Goal: Task Accomplishment & Management: Manage account settings

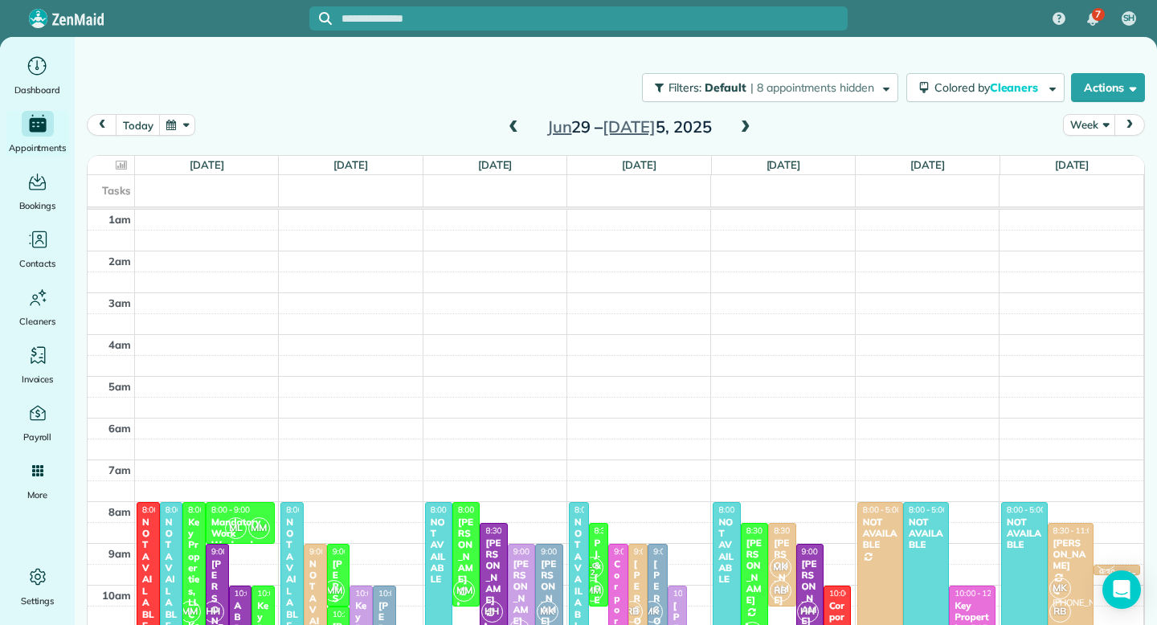
scroll to position [251, 0]
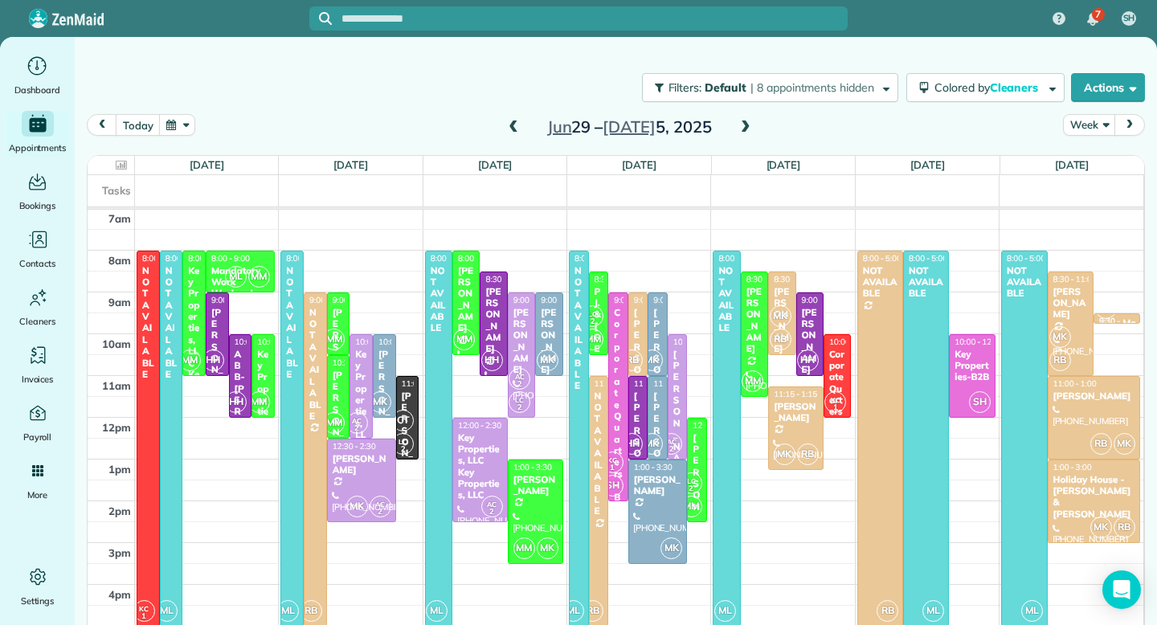
click at [744, 126] on span at bounding box center [746, 127] width 18 height 14
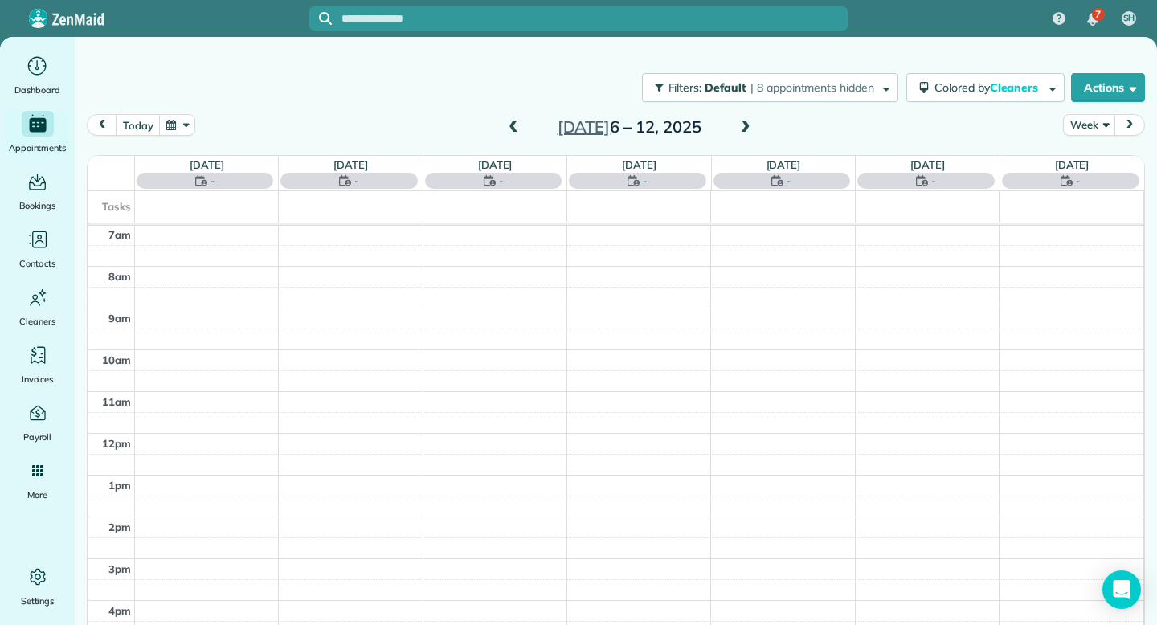
click at [744, 126] on span at bounding box center [746, 127] width 18 height 14
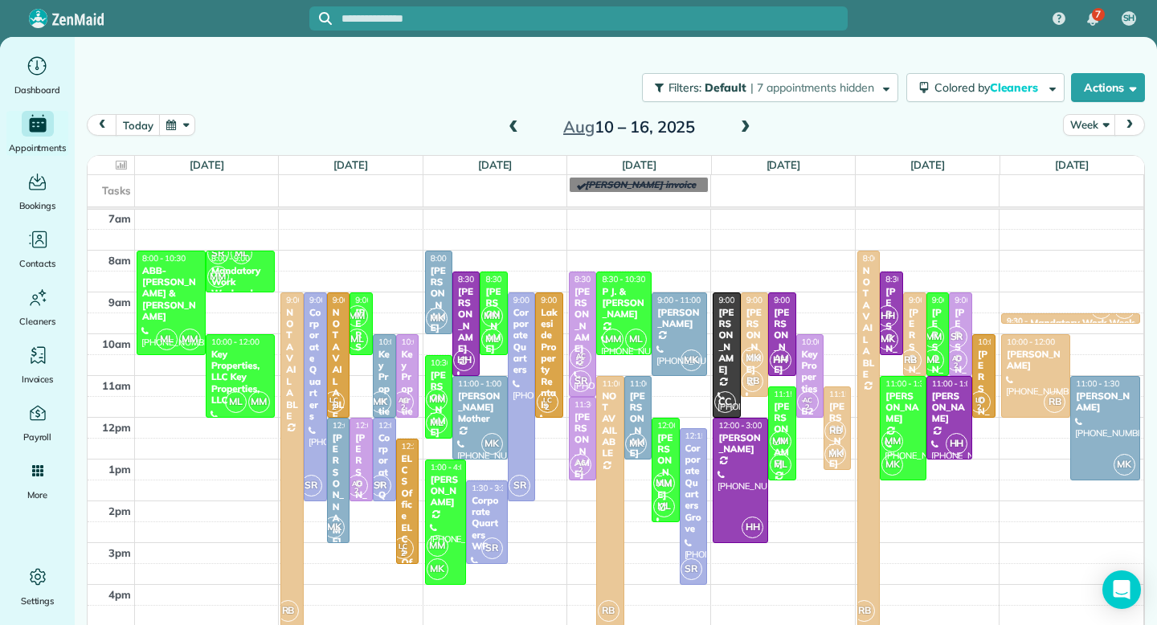
click at [744, 126] on span at bounding box center [746, 127] width 18 height 14
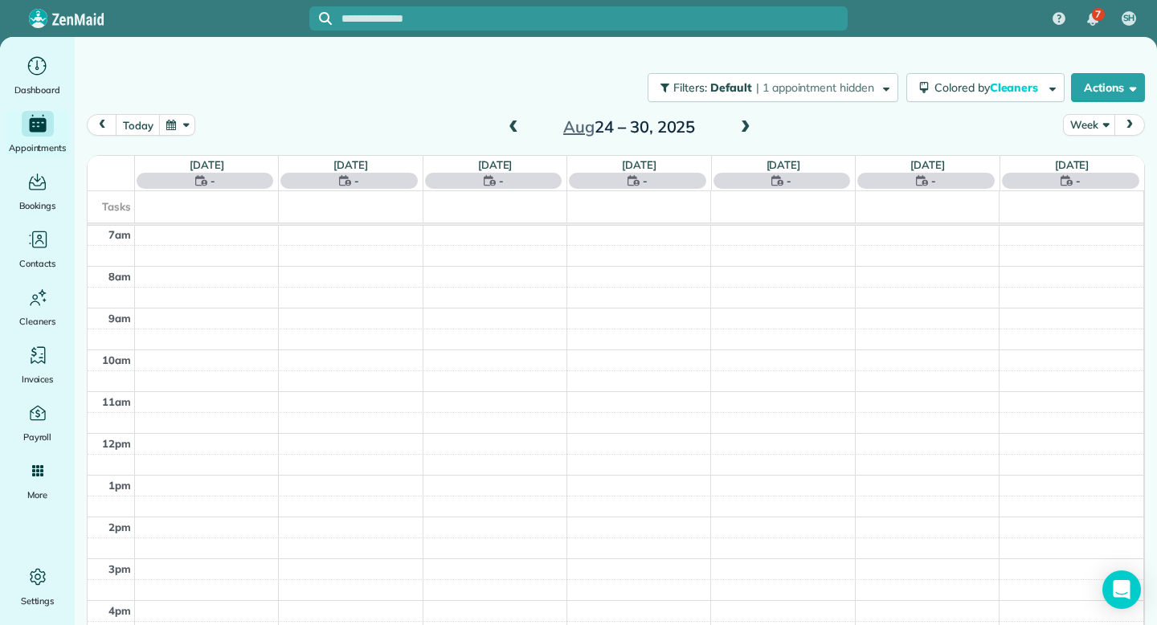
click at [744, 126] on span at bounding box center [746, 127] width 18 height 14
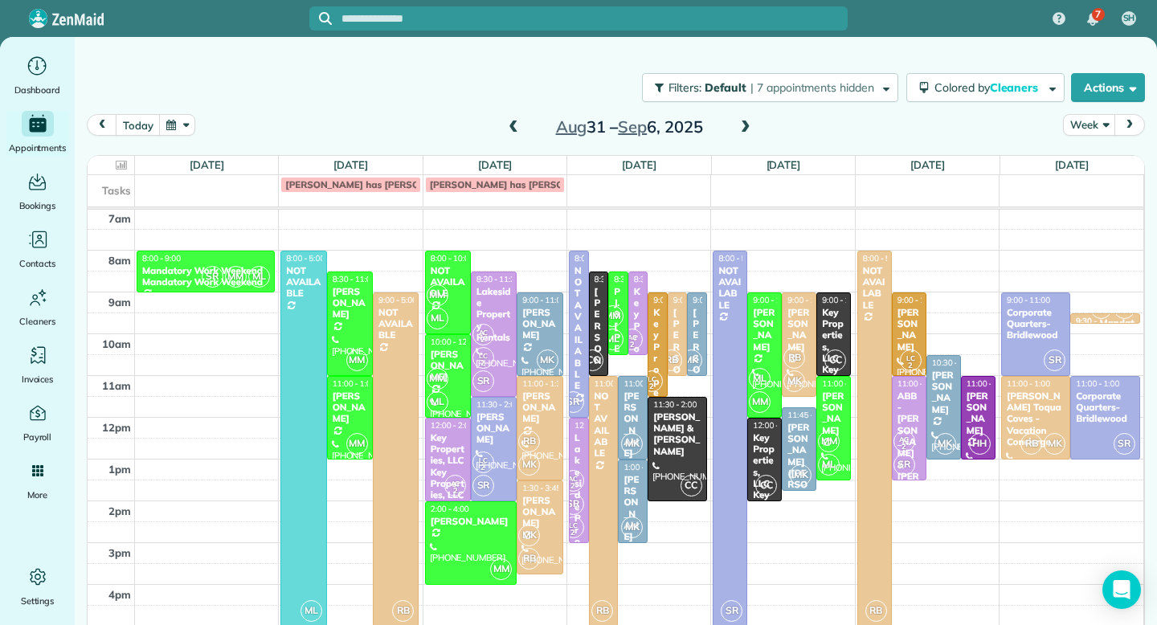
click at [744, 126] on span at bounding box center [746, 127] width 18 height 14
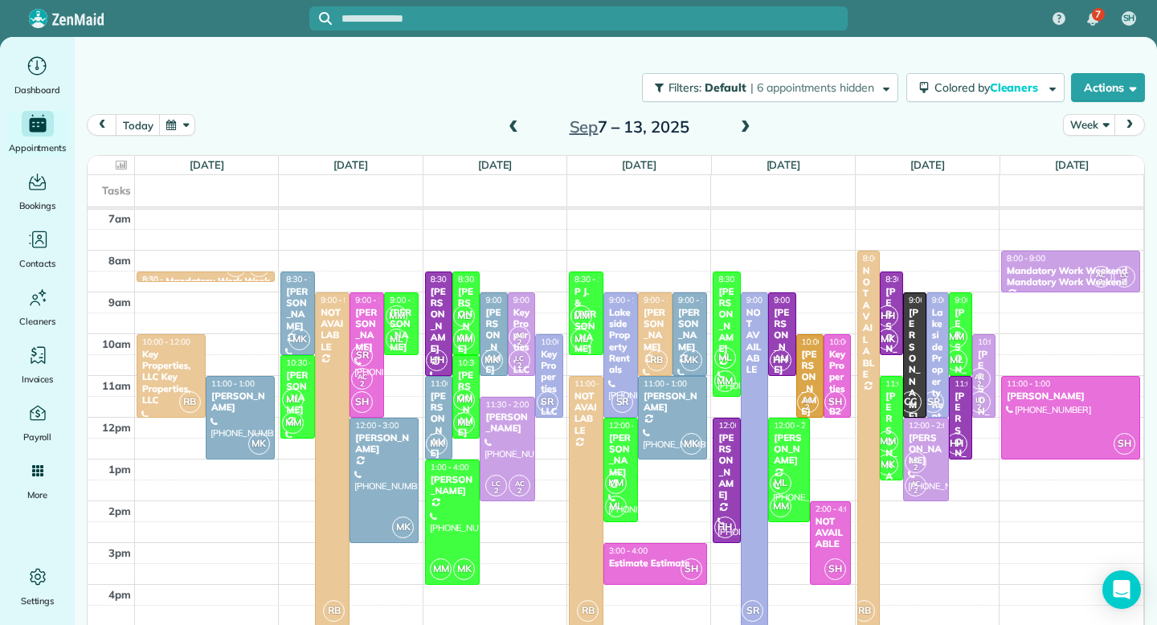
click at [744, 126] on span at bounding box center [746, 127] width 18 height 14
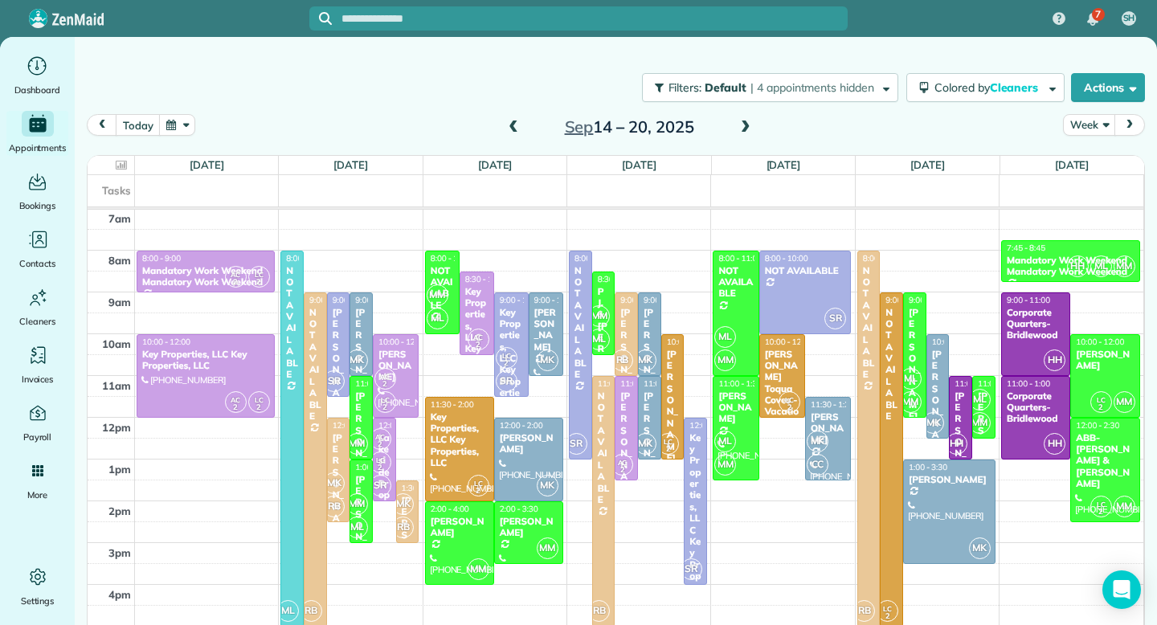
click at [744, 126] on span at bounding box center [746, 127] width 18 height 14
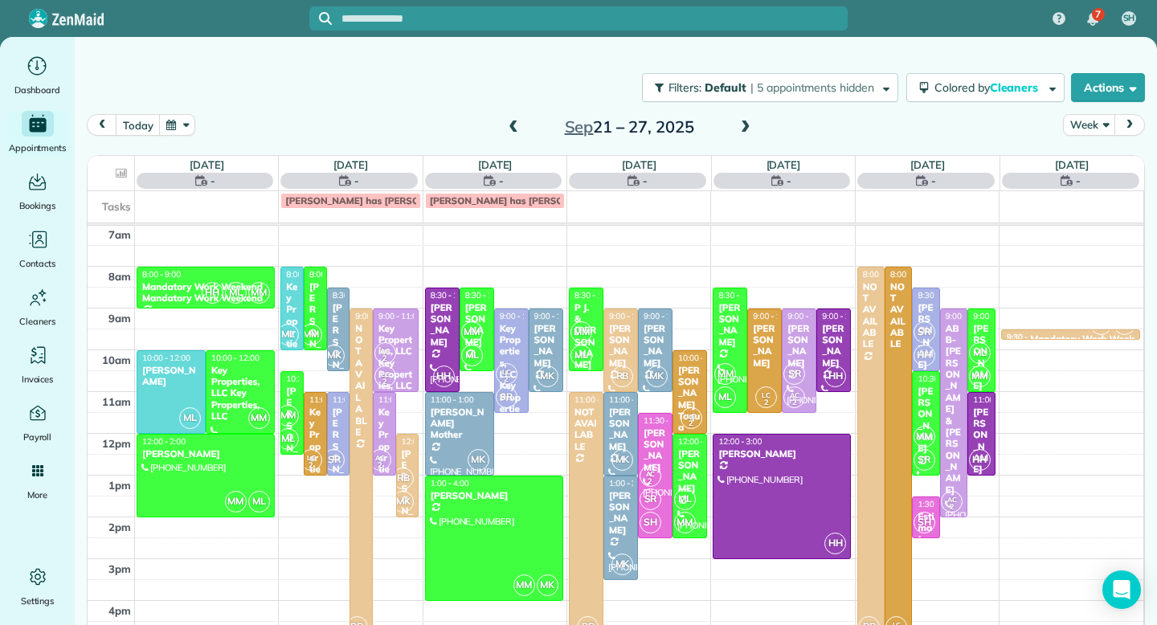
click at [744, 126] on span at bounding box center [746, 127] width 18 height 14
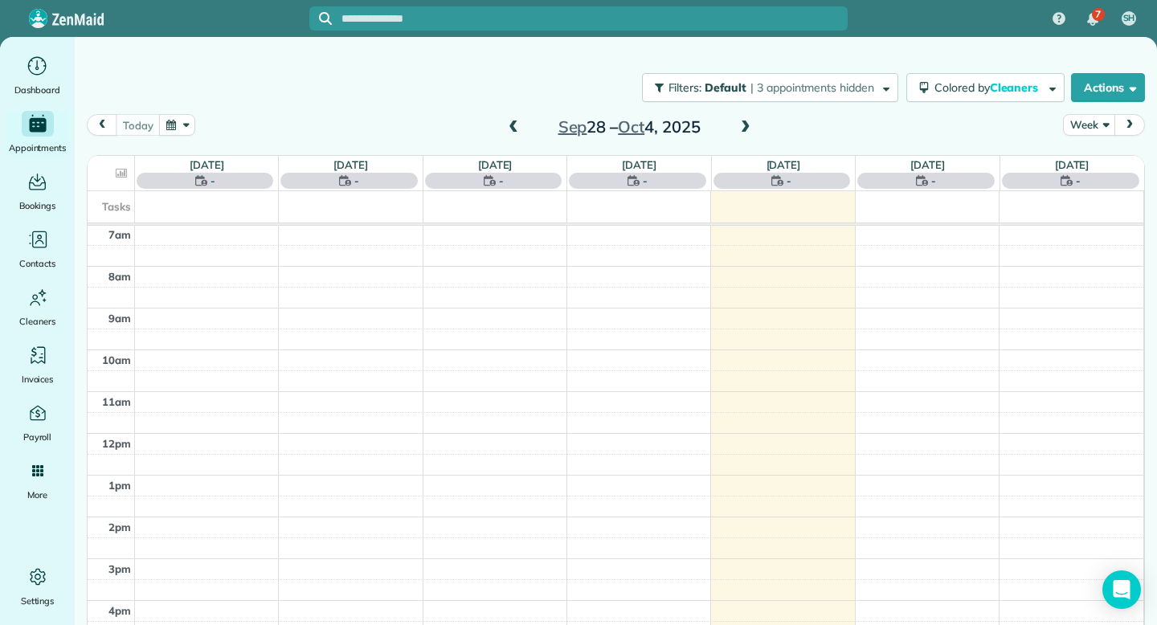
click at [744, 126] on span at bounding box center [746, 127] width 18 height 14
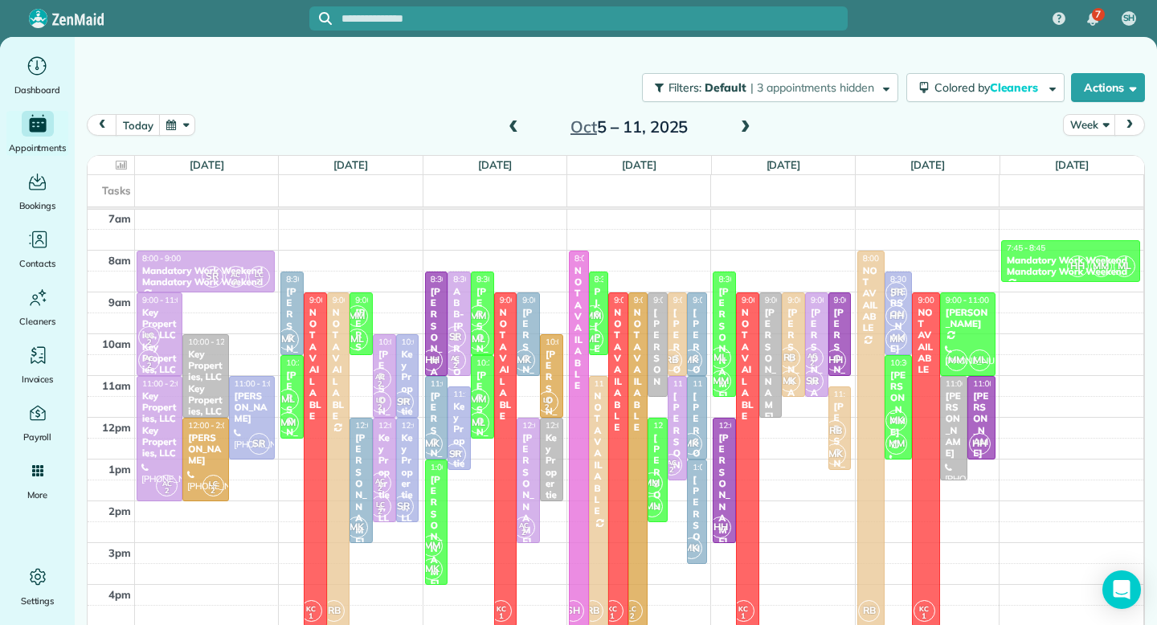
click at [744, 126] on span at bounding box center [746, 127] width 18 height 14
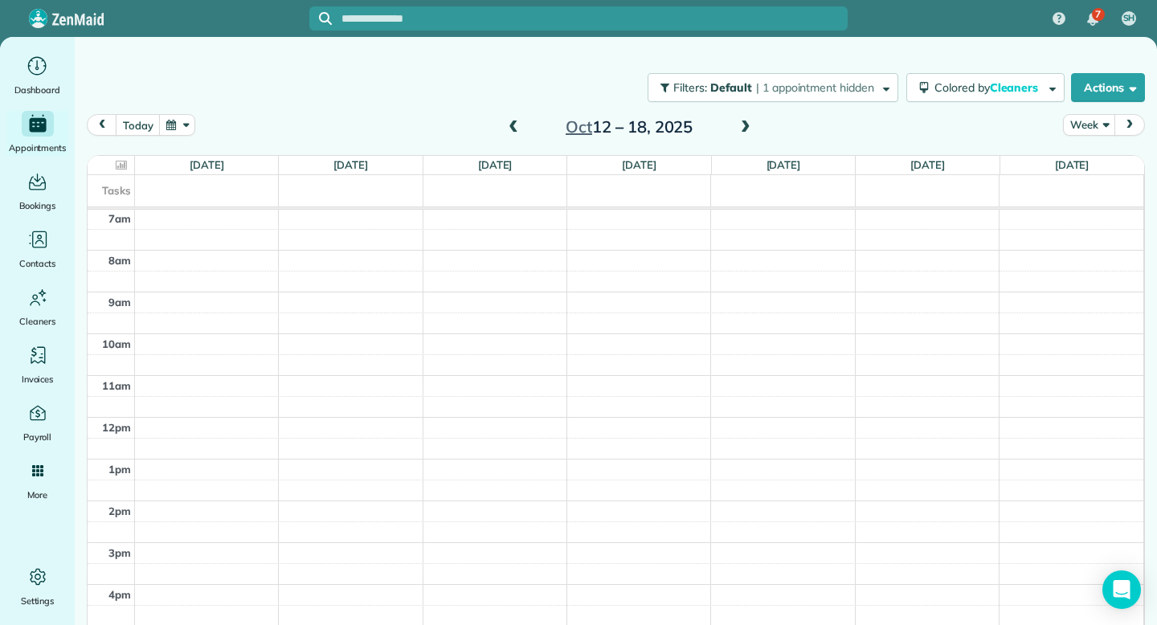
click at [514, 125] on span at bounding box center [513, 127] width 18 height 14
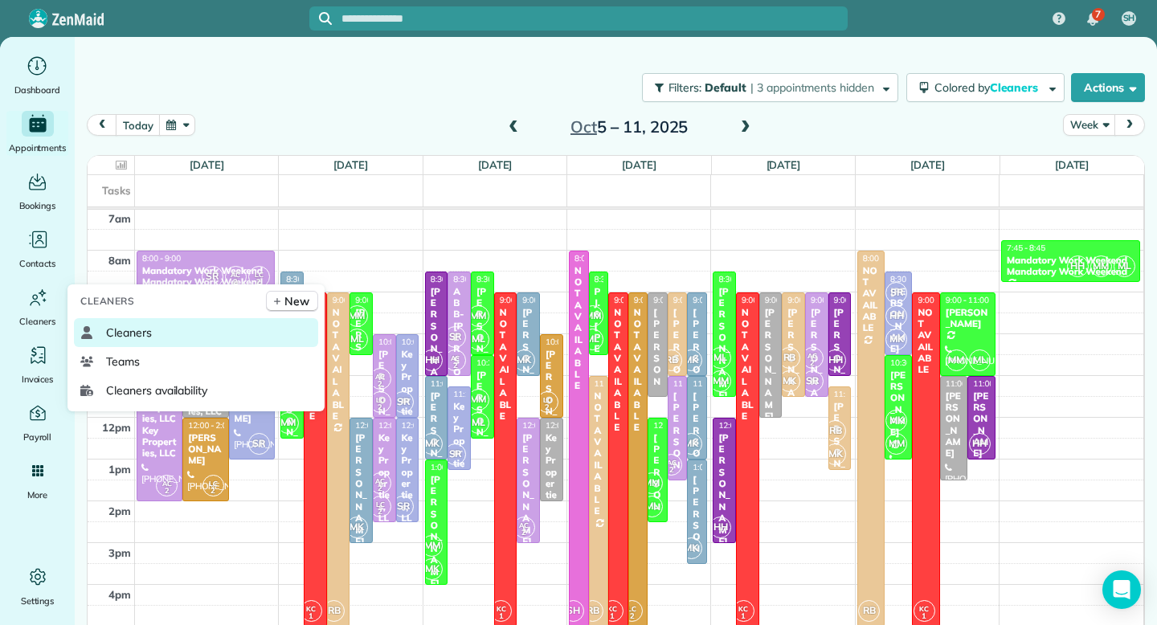
click at [133, 331] on span "Cleaners" at bounding box center [129, 333] width 46 height 16
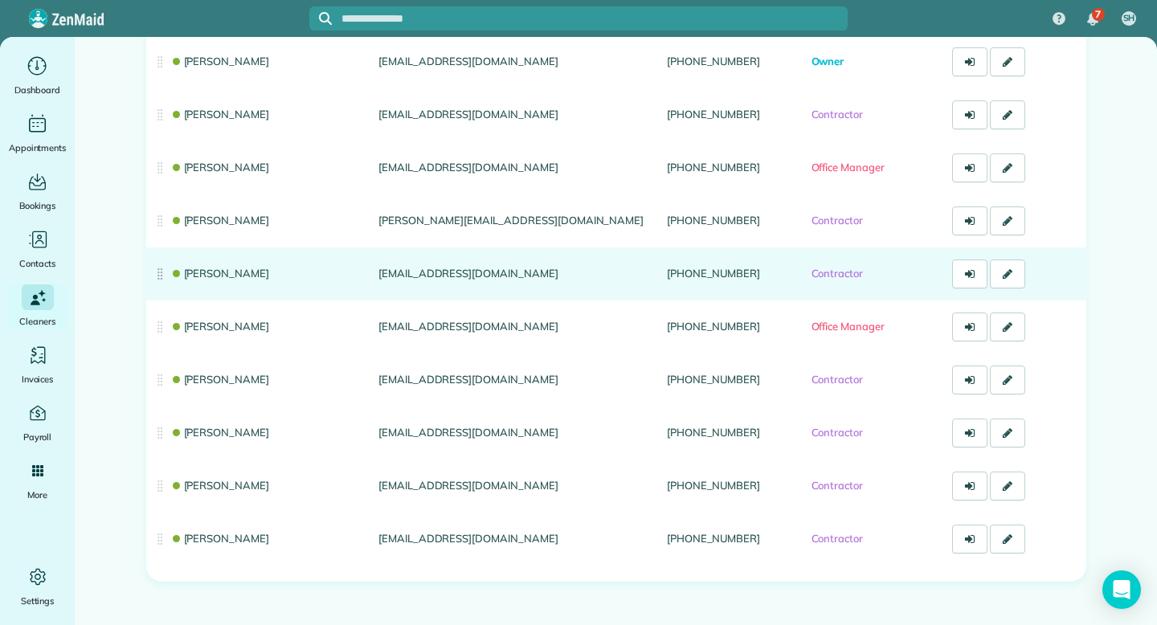
scroll to position [186, 0]
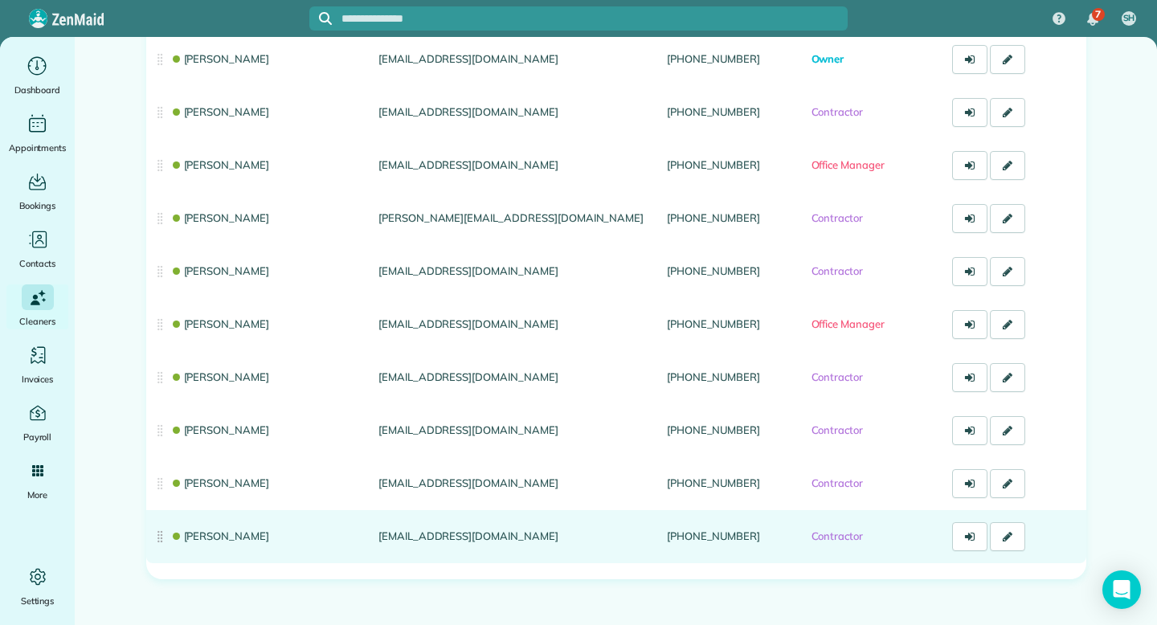
click at [231, 536] on link "Shayla Russell" at bounding box center [220, 535] width 100 height 13
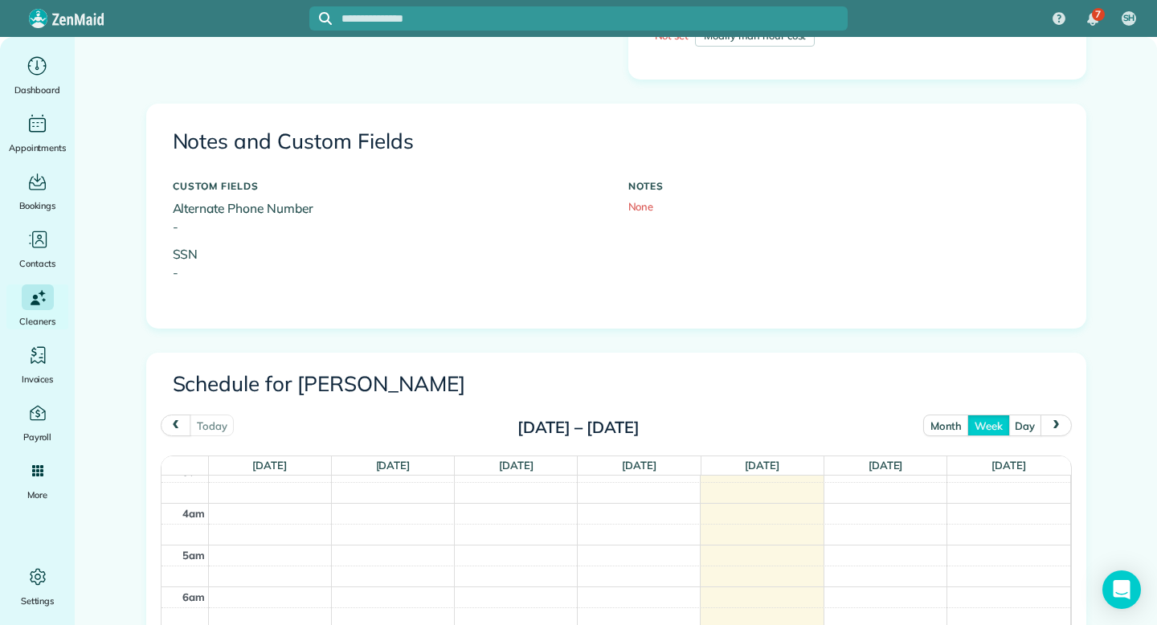
scroll to position [482, 0]
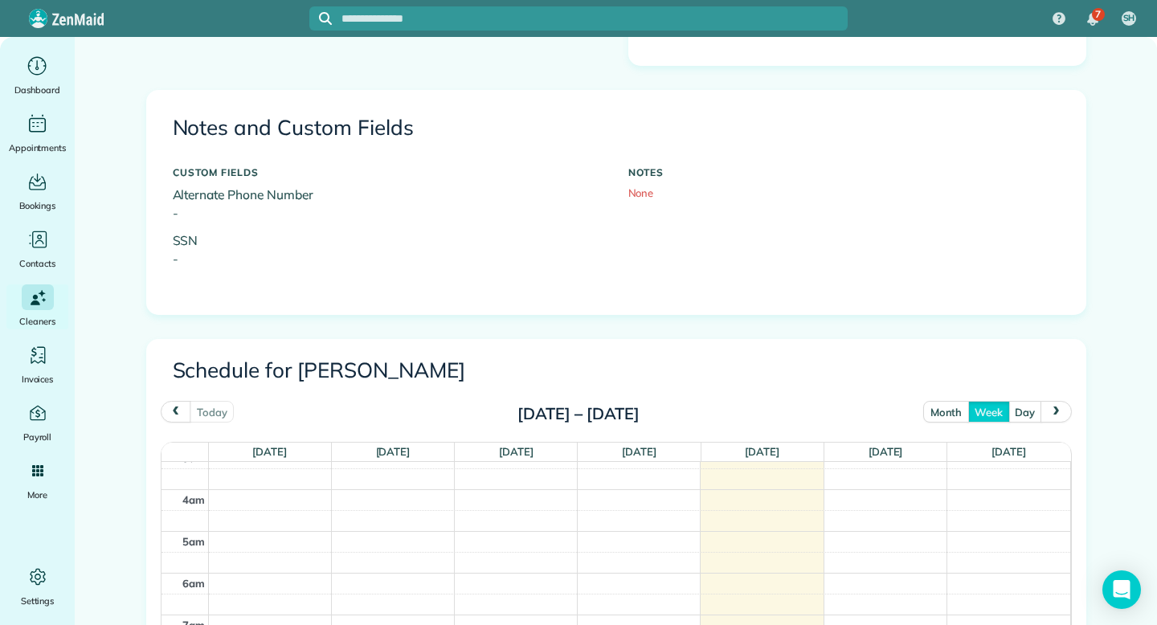
click at [949, 409] on button "month" at bounding box center [946, 412] width 46 height 22
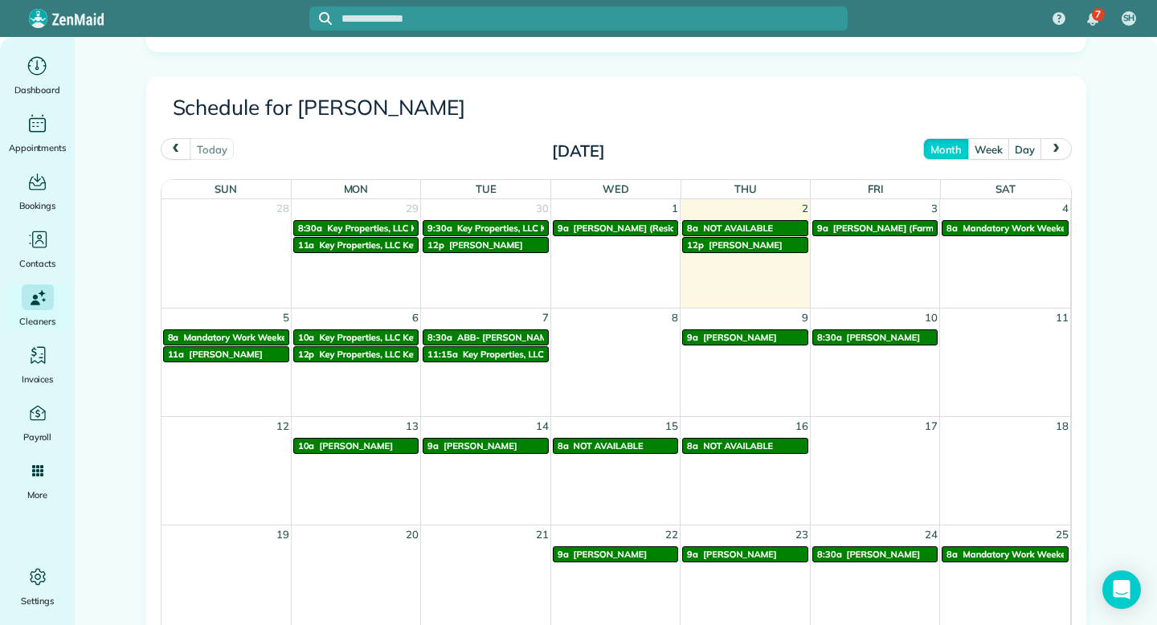
scroll to position [740, 0]
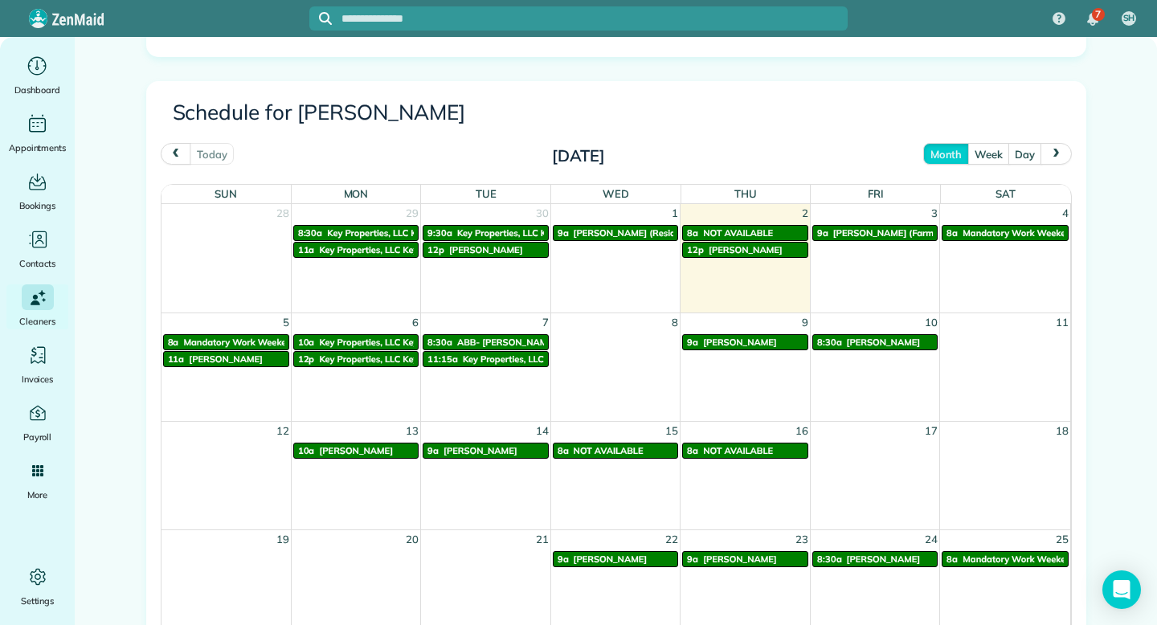
click at [1051, 154] on span "next" at bounding box center [1056, 154] width 13 height 10
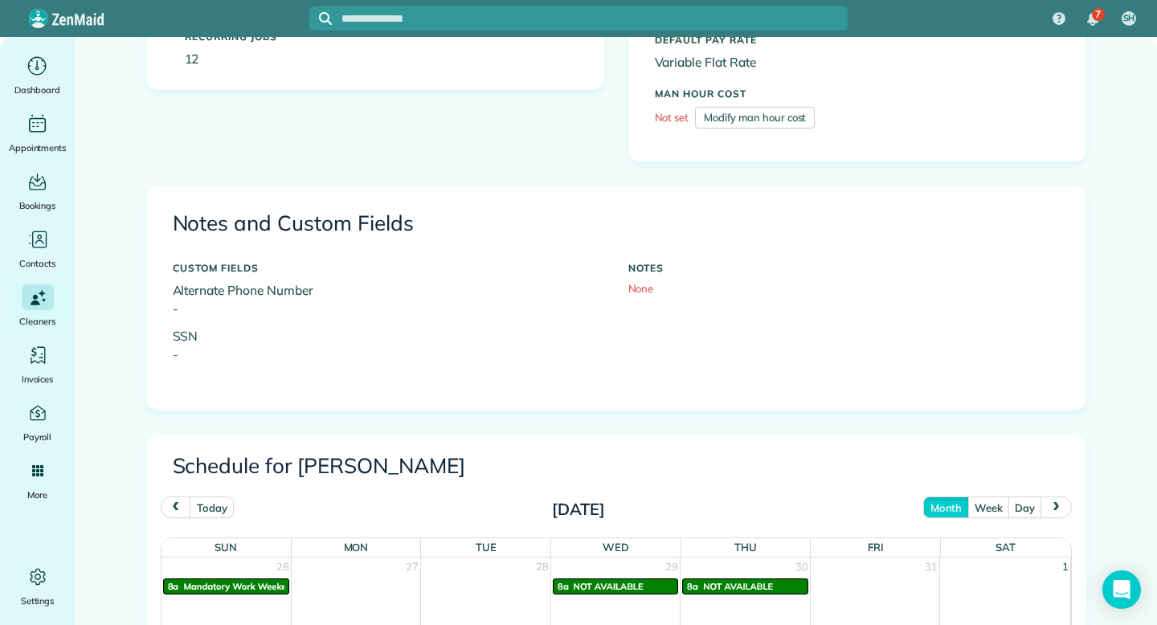
scroll to position [384, 0]
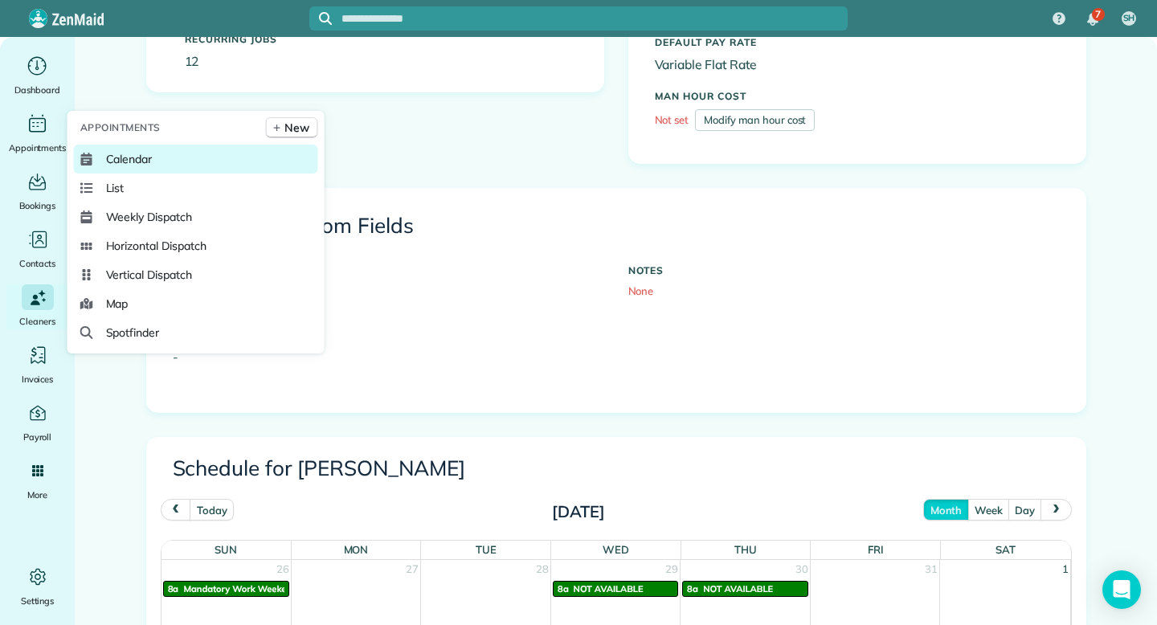
click at [134, 162] on span "Calendar" at bounding box center [129, 159] width 47 height 16
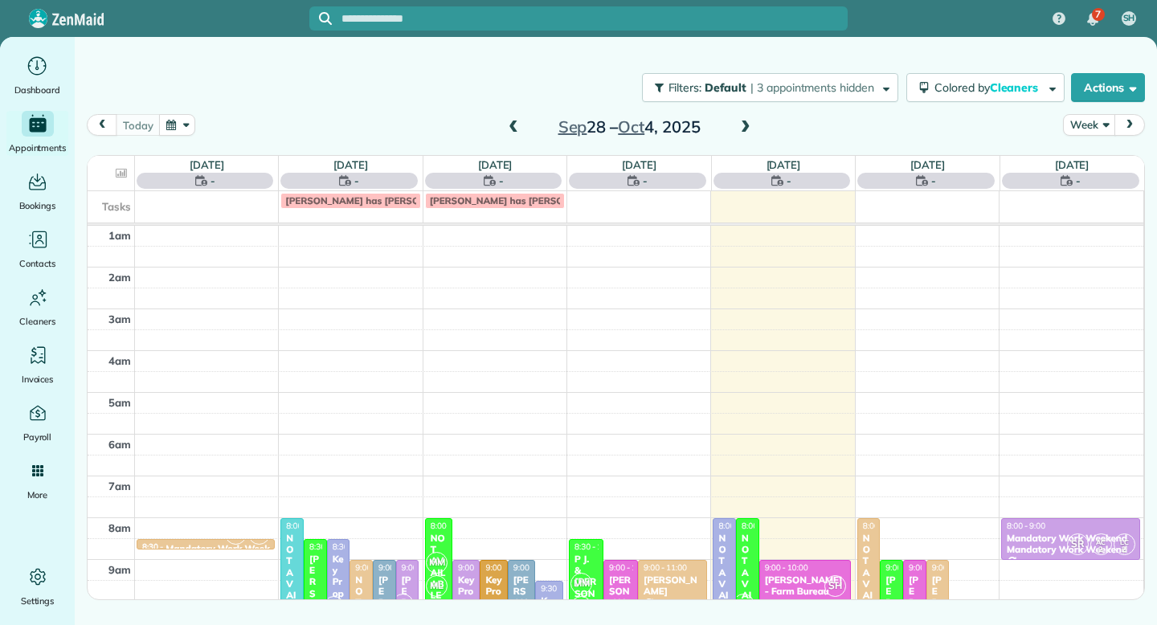
scroll to position [251, 0]
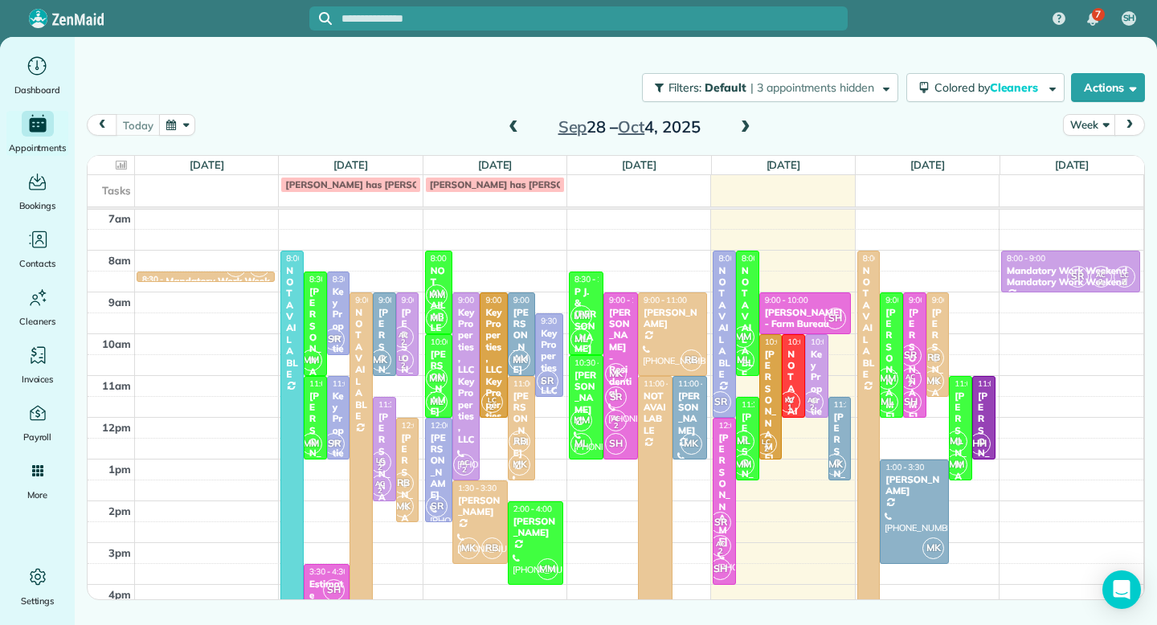
click at [514, 125] on span at bounding box center [513, 127] width 18 height 14
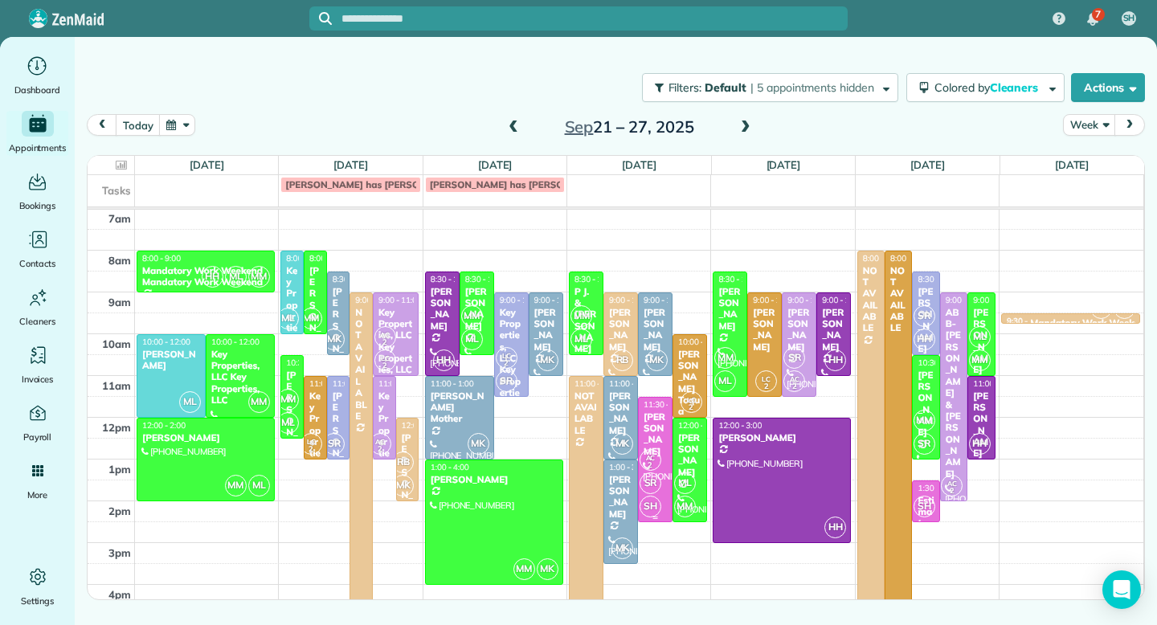
click at [655, 418] on div "[PERSON_NAME]" at bounding box center [655, 434] width 25 height 47
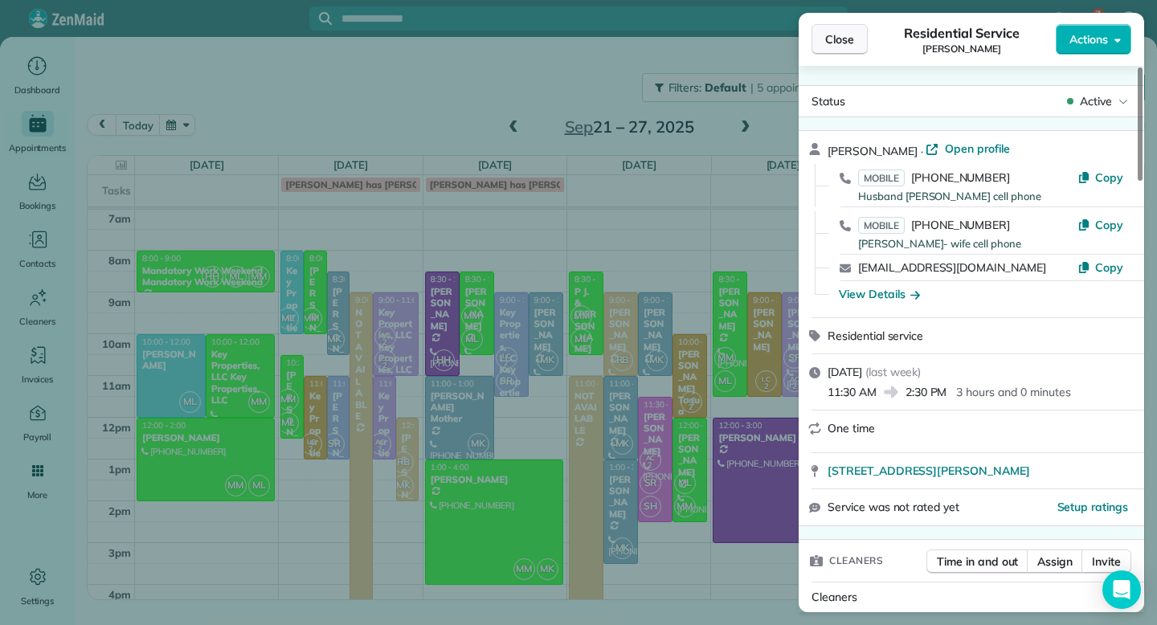
click at [833, 42] on span "Close" at bounding box center [839, 39] width 29 height 16
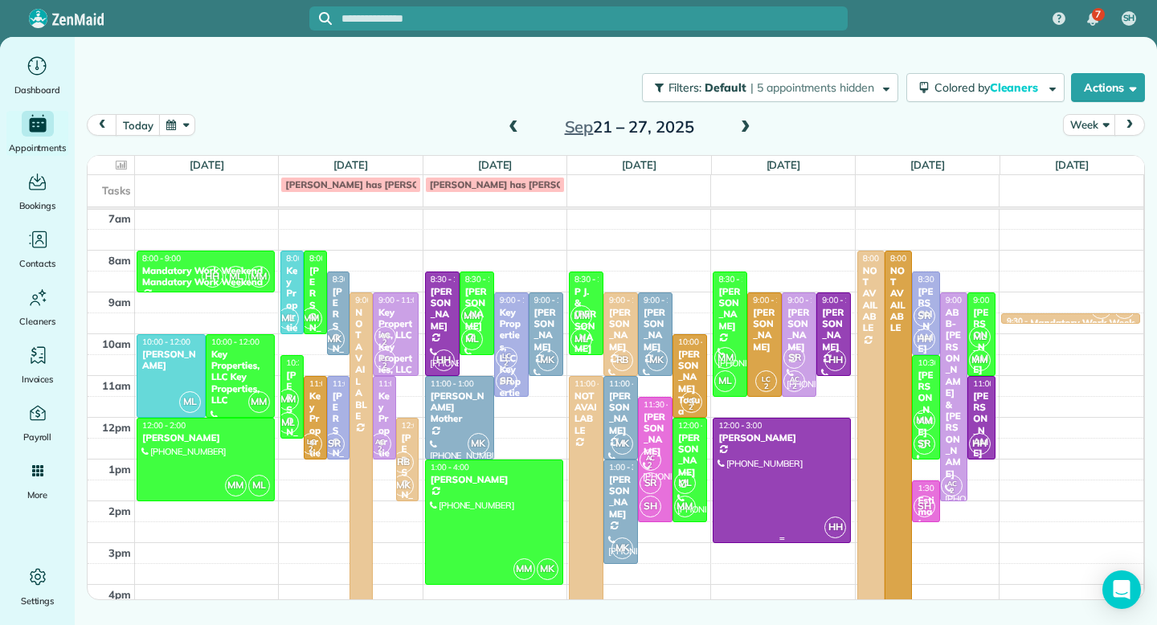
click at [806, 479] on div at bounding box center [781, 480] width 137 height 124
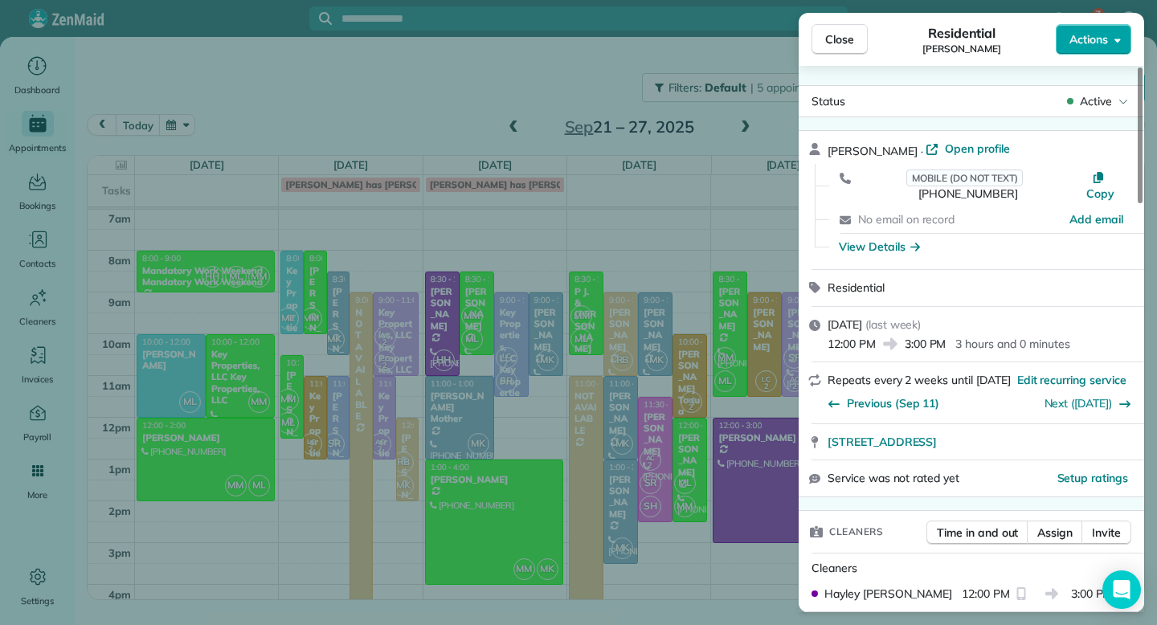
click at [1081, 39] on span "Actions" at bounding box center [1088, 39] width 39 height 16
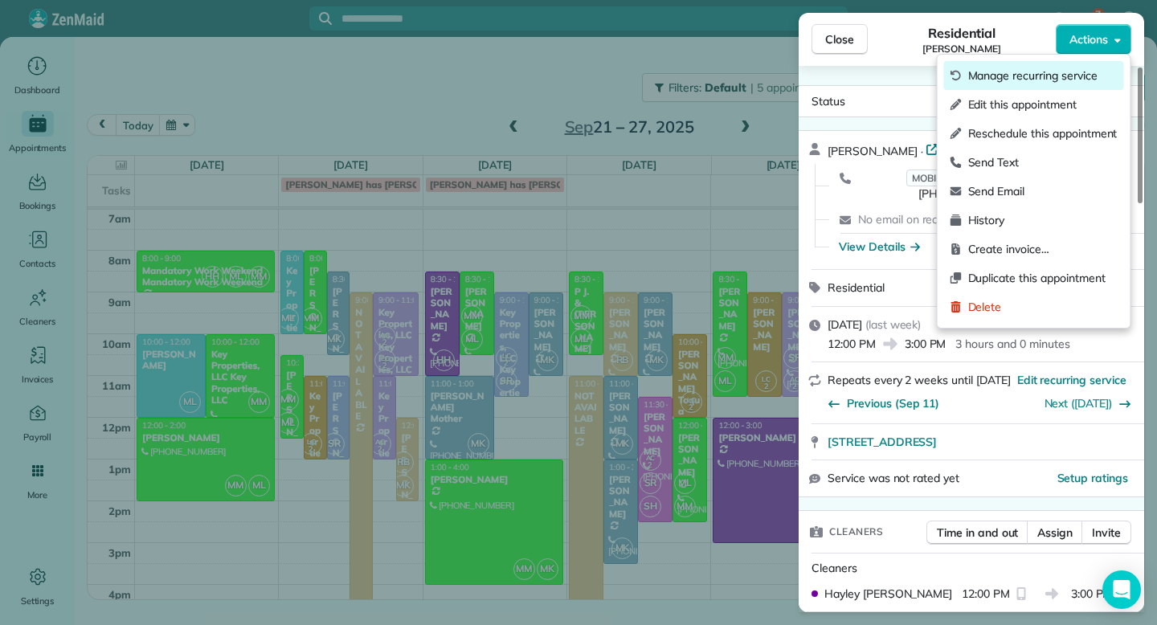
click at [1027, 73] on span "Manage recurring service" at bounding box center [1042, 75] width 149 height 16
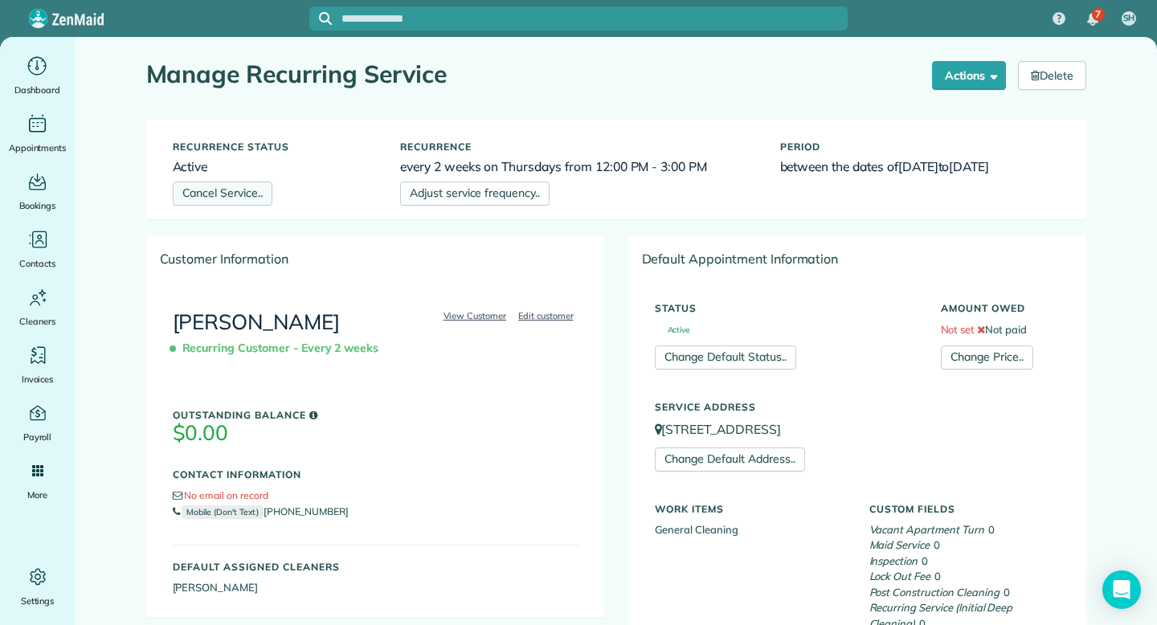
click at [250, 195] on link "Cancel Service.." at bounding box center [223, 194] width 100 height 24
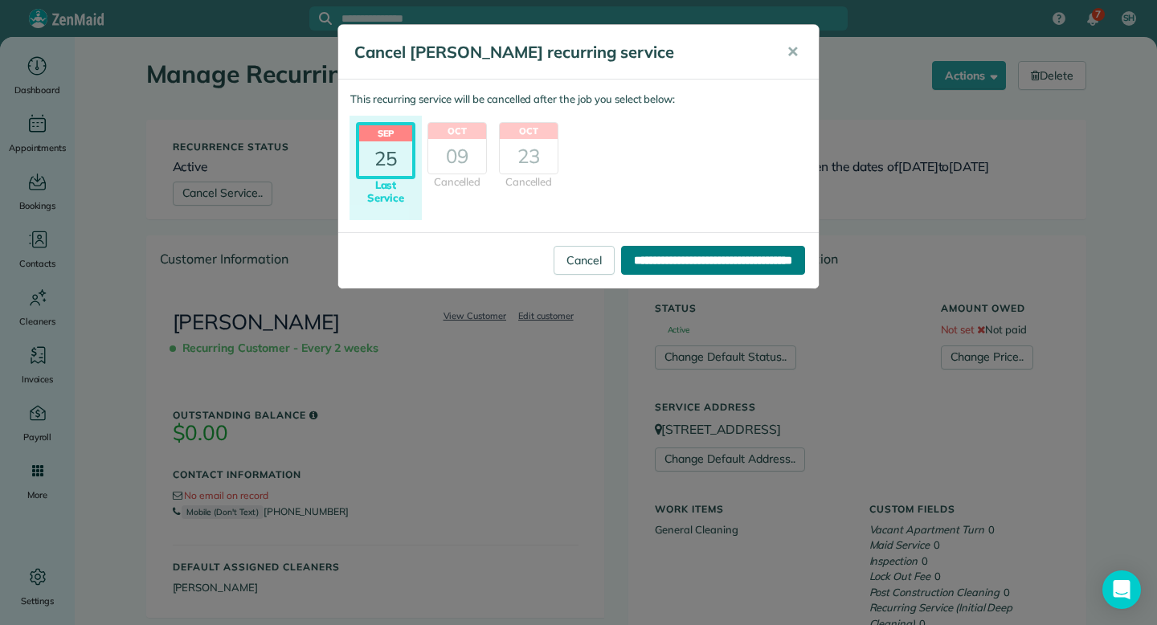
click at [669, 263] on input "**********" at bounding box center [713, 260] width 184 height 29
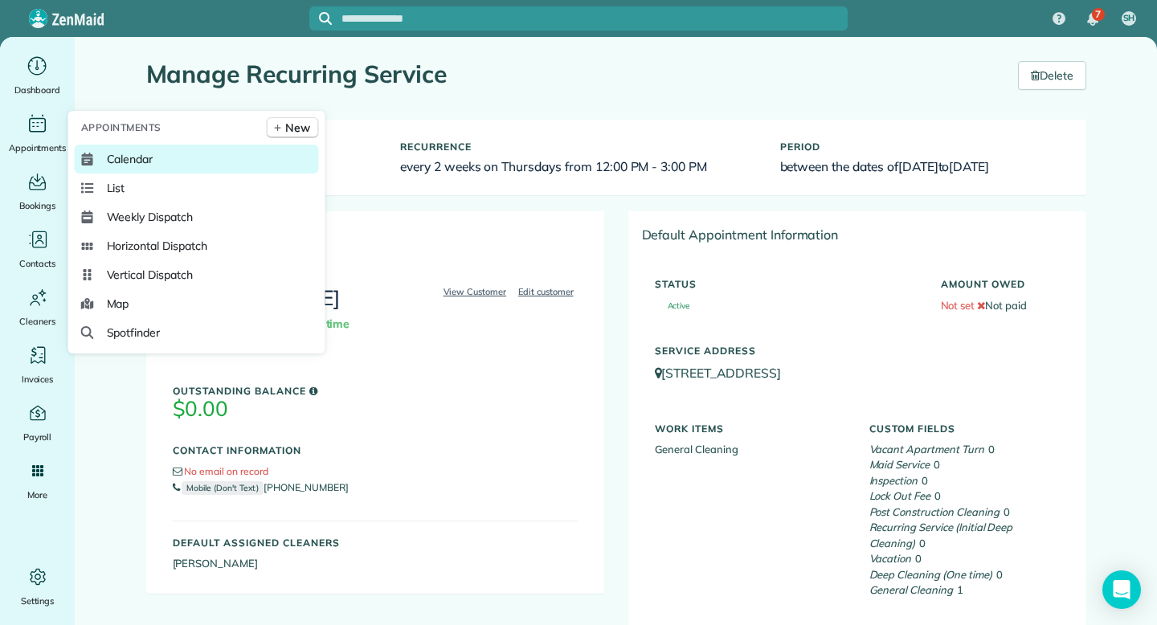
click at [123, 159] on span "Calendar" at bounding box center [130, 159] width 47 height 16
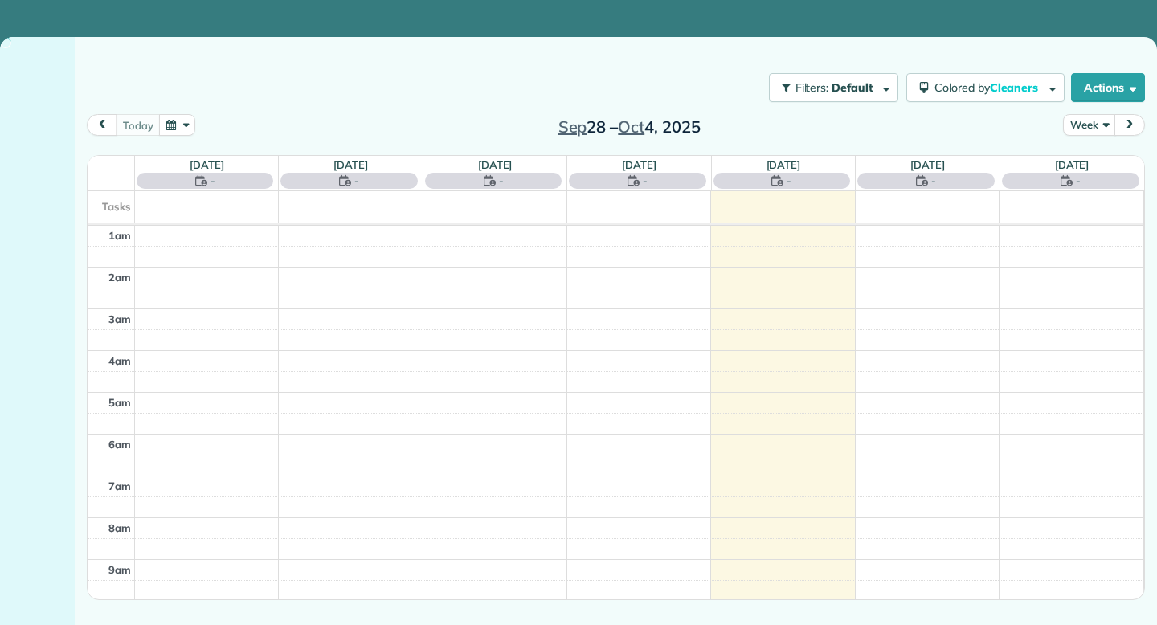
scroll to position [251, 0]
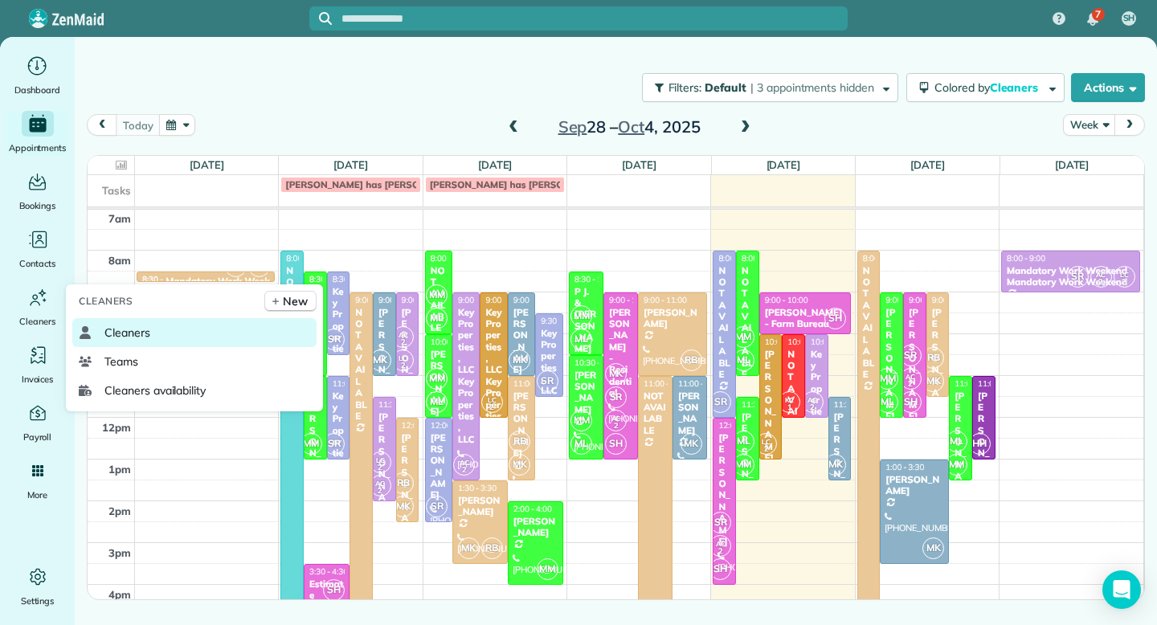
click at [131, 331] on span "Cleaners" at bounding box center [127, 333] width 46 height 16
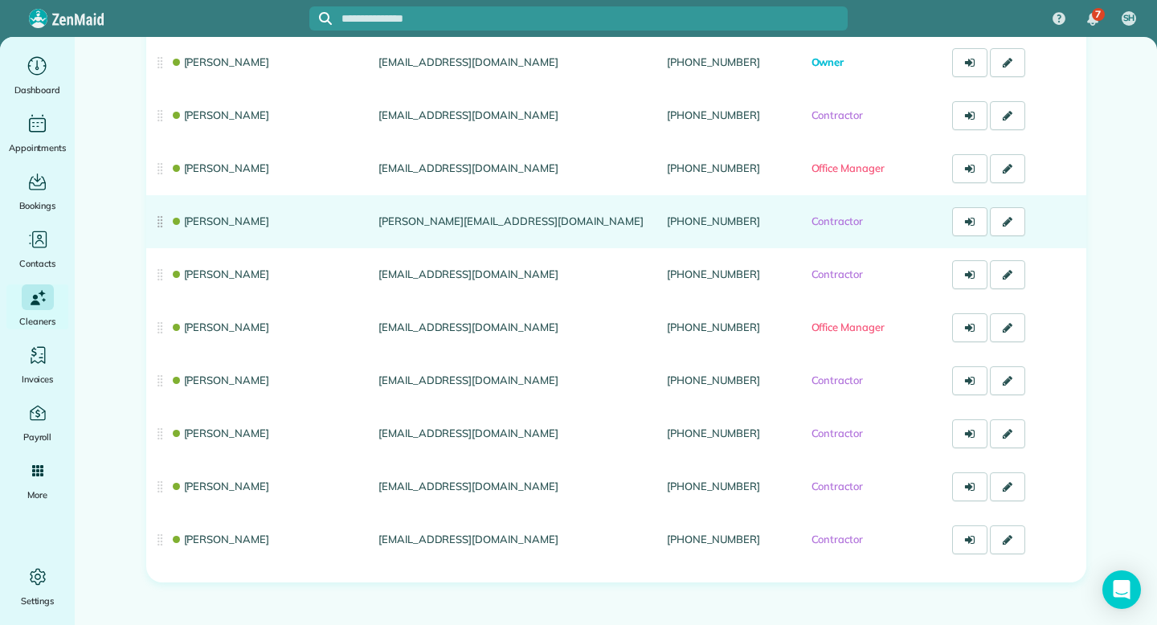
scroll to position [220, 0]
